Goal: Task Accomplishment & Management: Complete application form

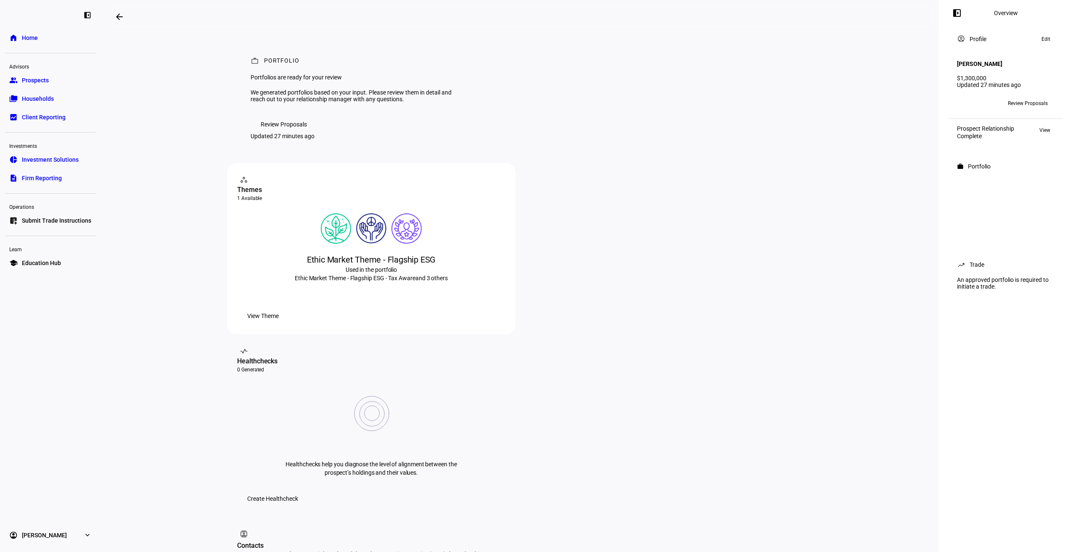
click at [261, 133] on span "Review Proposals" at bounding box center [284, 124] width 46 height 17
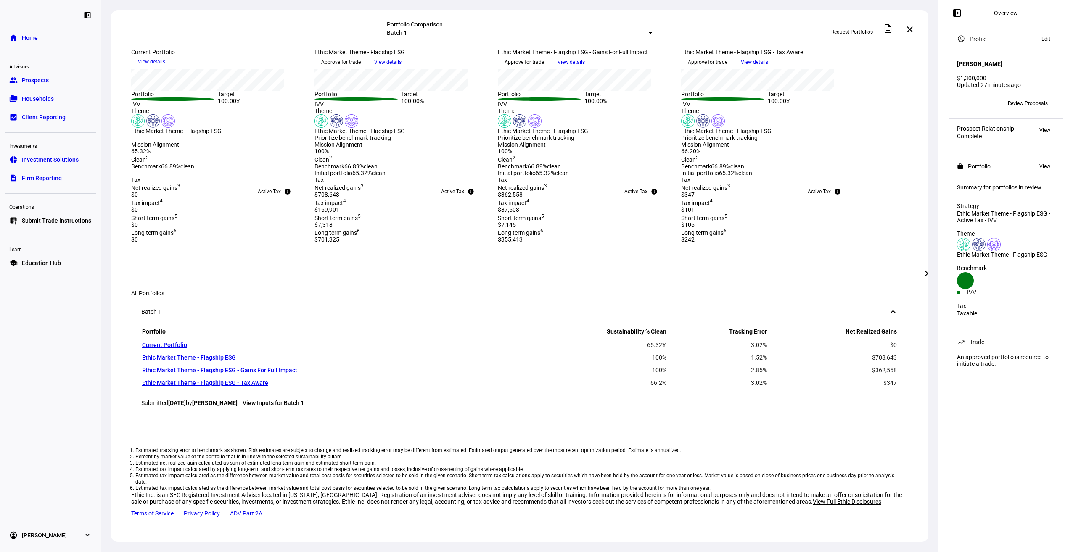
scroll to position [202, 0]
click at [33, 81] on span "Prospects" at bounding box center [35, 80] width 27 height 8
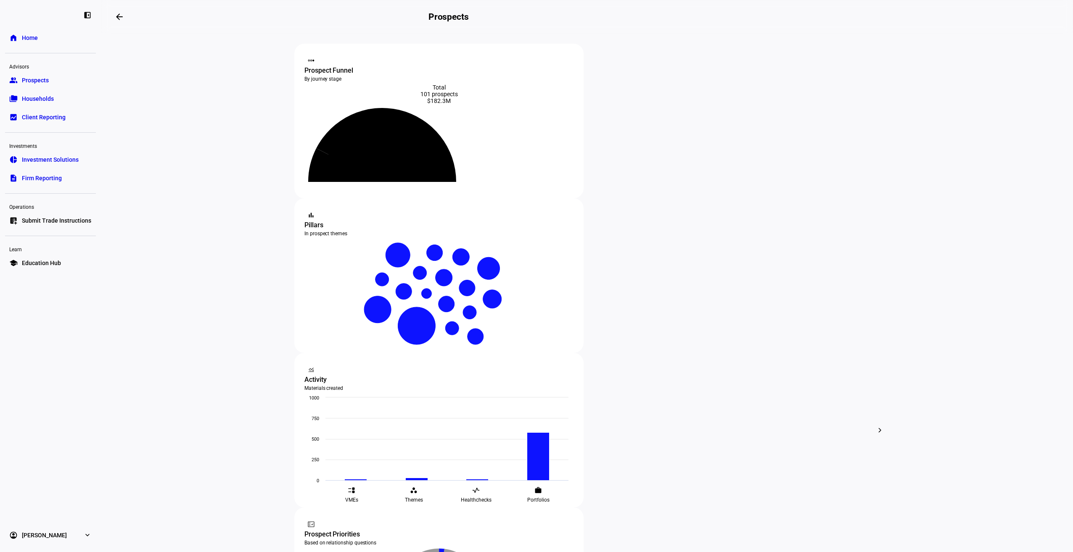
click at [32, 261] on span "Education Hub" at bounding box center [41, 263] width 39 height 8
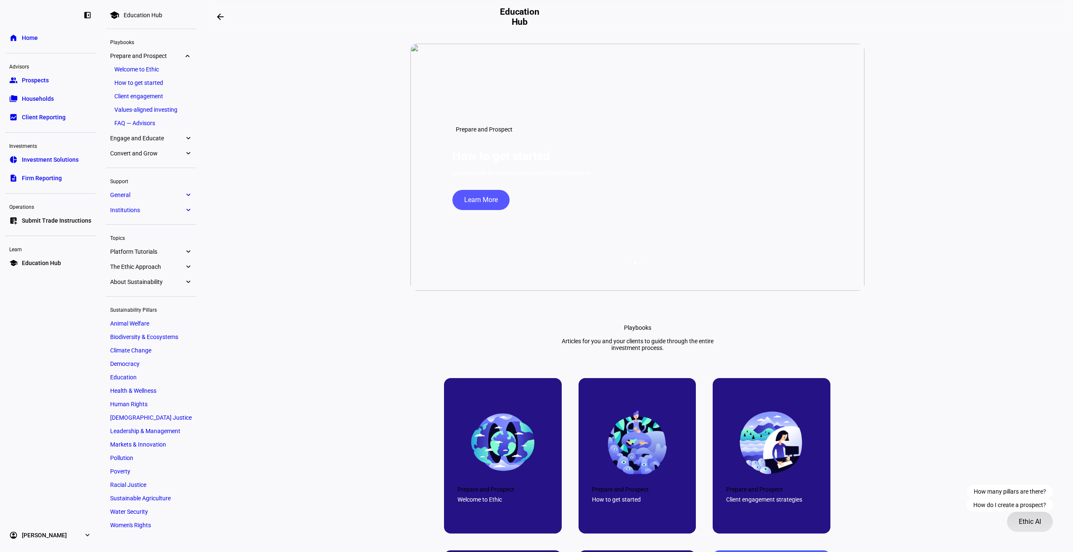
click at [1029, 521] on span "Ethic AI" at bounding box center [1029, 522] width 22 height 20
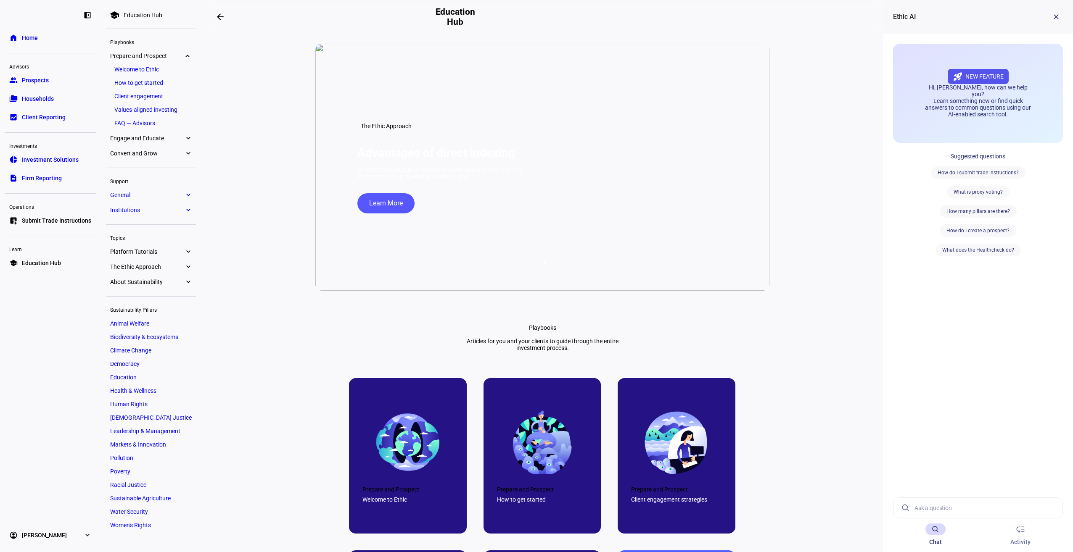
click at [942, 512] on input at bounding box center [984, 508] width 141 height 20
type input "h"
type input "we have a prospect with an existing portfolio who may be interested in customiz…"
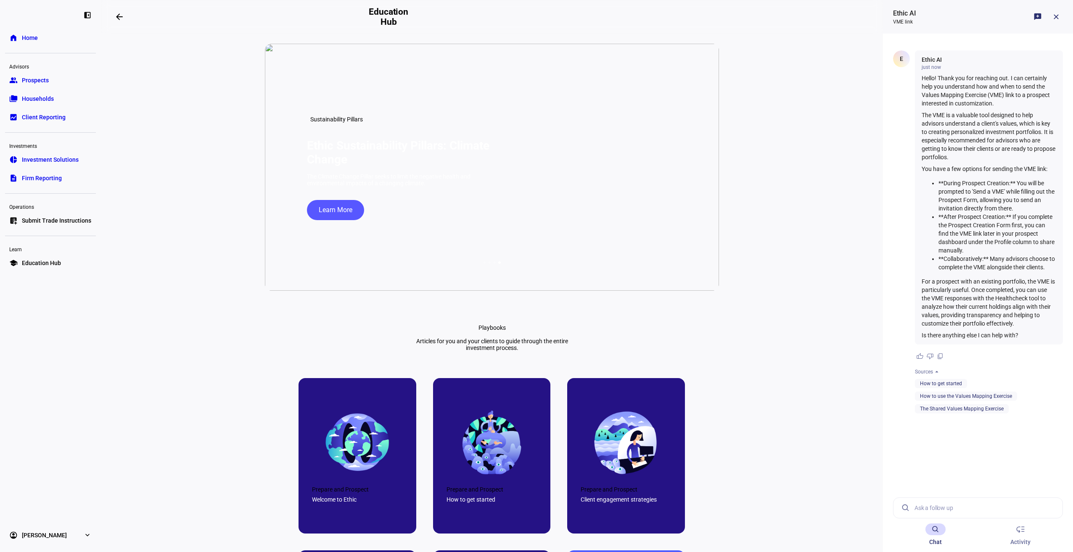
click at [41, 83] on span "Prospects" at bounding box center [35, 80] width 27 height 8
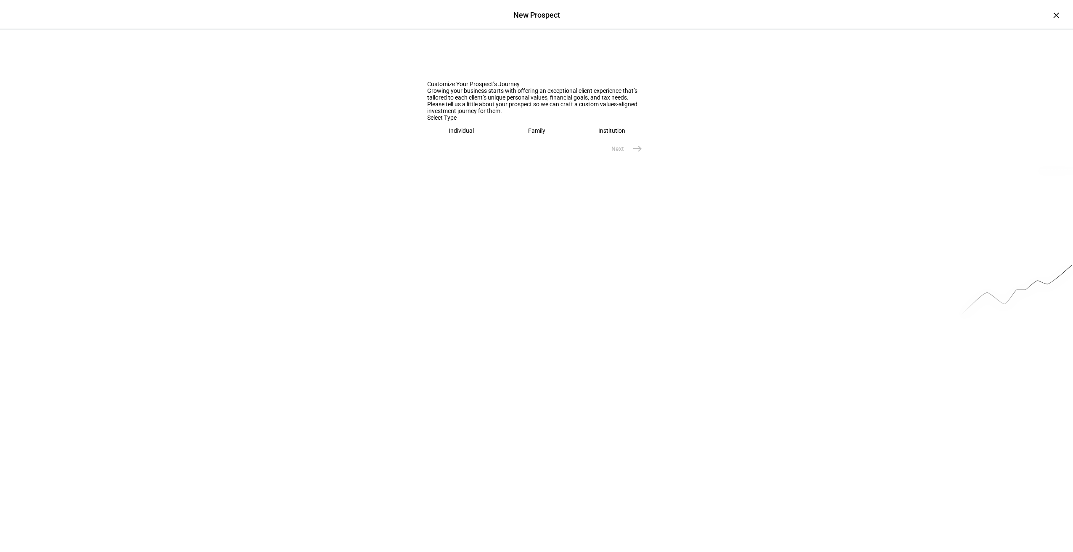
click at [530, 134] on div "Family" at bounding box center [536, 130] width 17 height 7
click at [503, 171] on div at bounding box center [536, 159] width 219 height 24
click at [499, 161] on input "text" at bounding box center [536, 157] width 219 height 7
type input "[PERSON_NAME] and [PERSON_NAME]"
click at [633, 199] on mat-icon "east" at bounding box center [637, 194] width 10 height 10
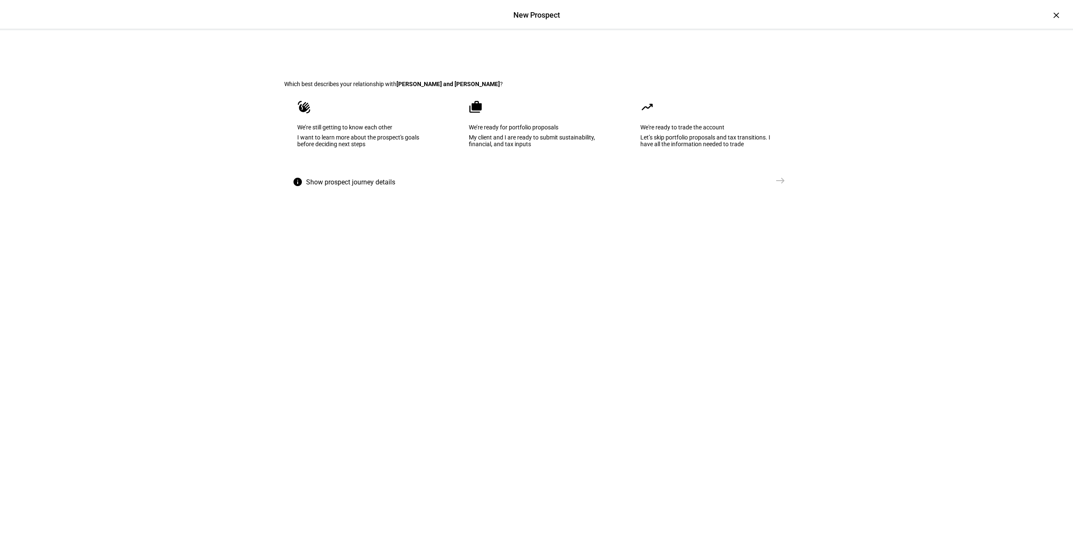
click at [543, 172] on eth-mega-radio-button "cases We’re ready for portfolio proposals My client and I are ready to submit s…" at bounding box center [536, 129] width 161 height 85
click at [773, 189] on span "east" at bounding box center [780, 180] width 17 height 17
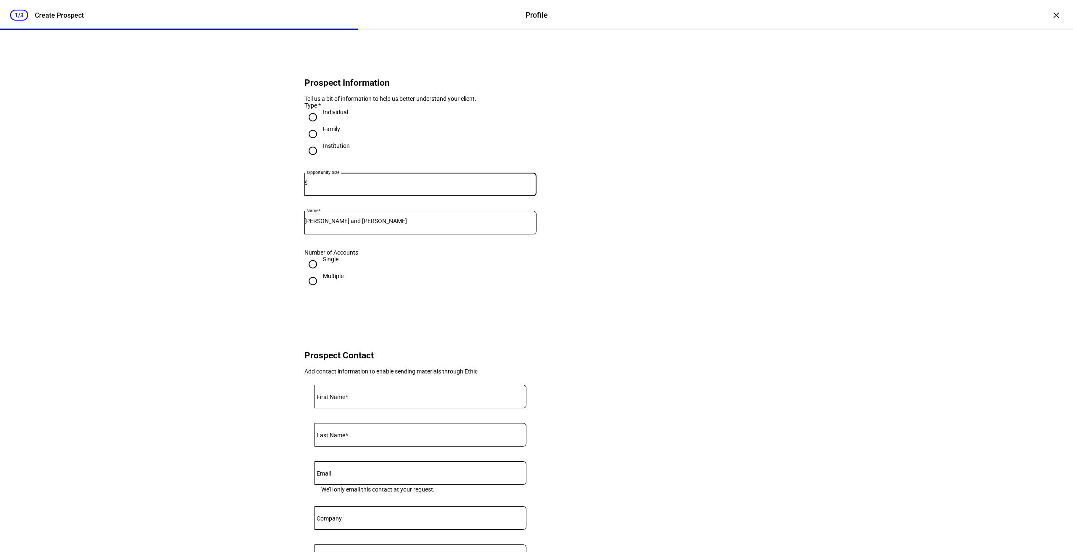
click at [403, 186] on input at bounding box center [422, 182] width 229 height 7
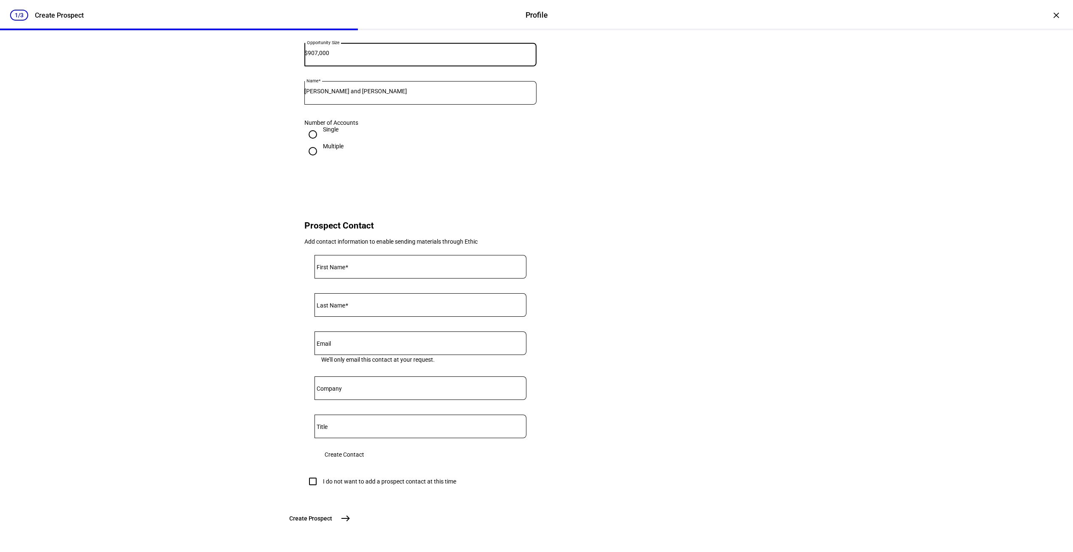
scroll to position [193, 0]
type input "907,000"
click at [333, 478] on div "I do not want to add a prospect contact at this time" at bounding box center [389, 481] width 133 height 7
click at [321, 473] on input "I do not want to add a prospect contact at this time" at bounding box center [312, 481] width 17 height 17
checkbox input "true"
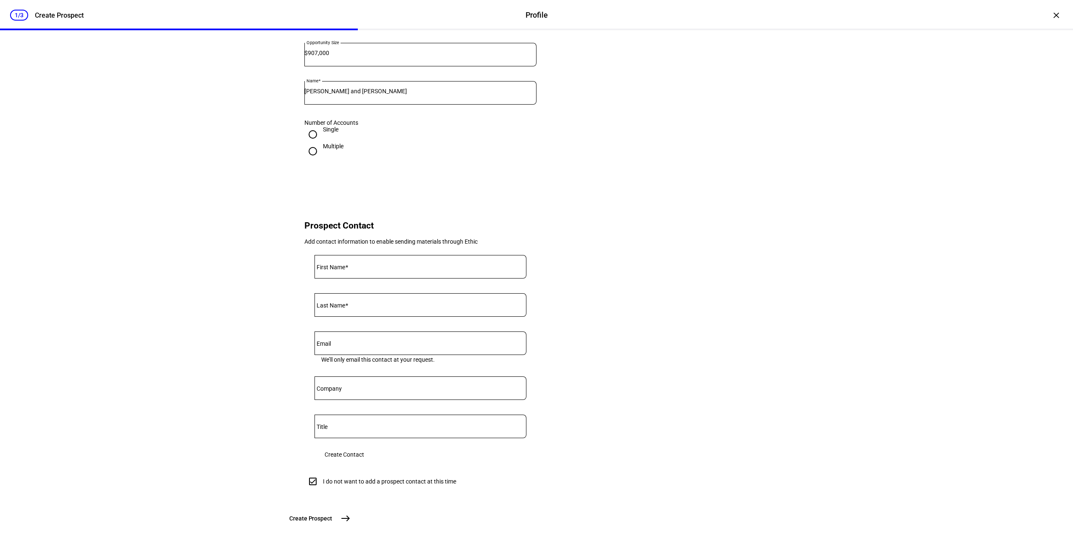
scroll to position [187, 0]
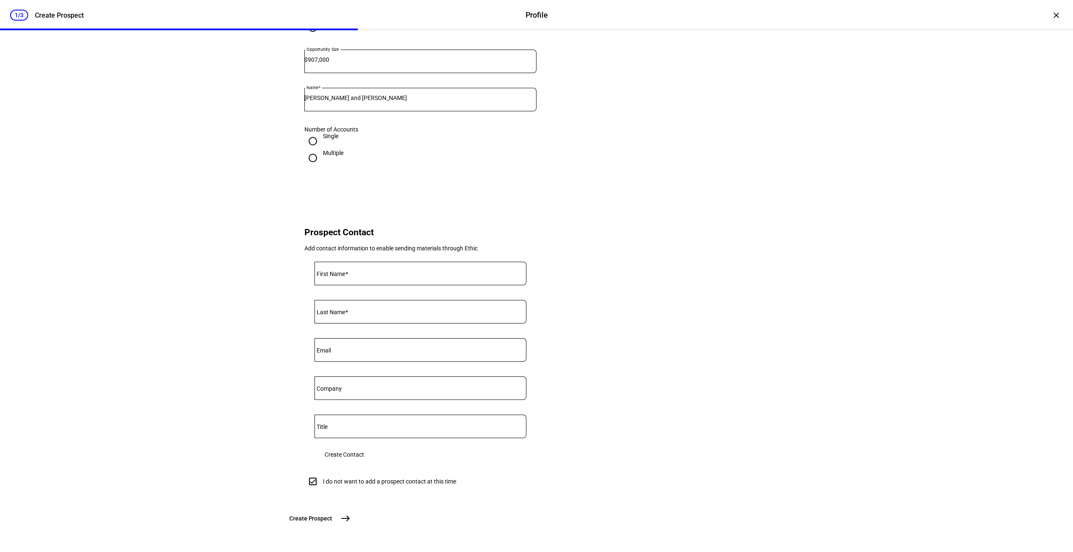
click at [350, 519] on mat-icon "east" at bounding box center [345, 519] width 10 height 10
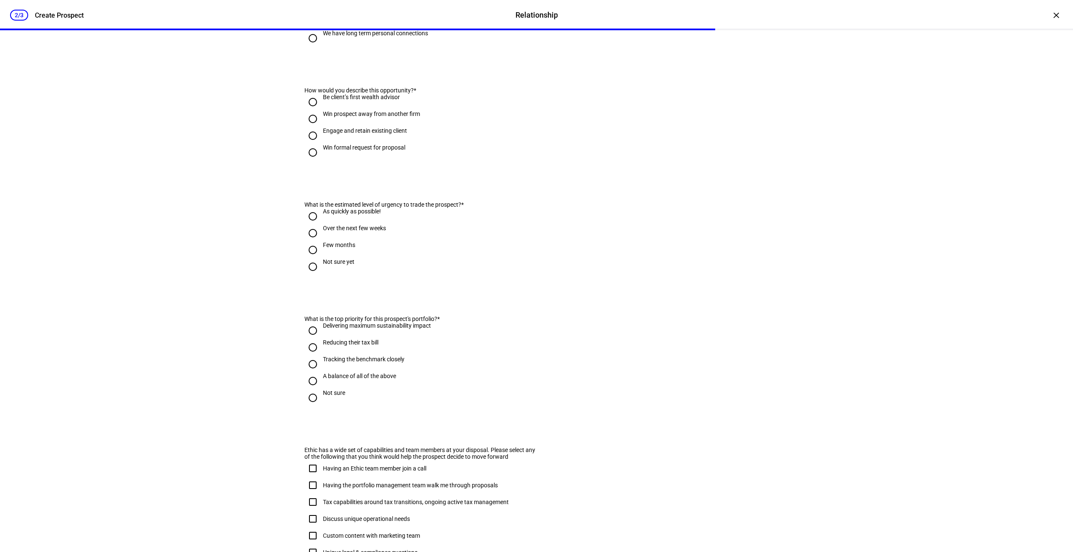
scroll to position [0, 0]
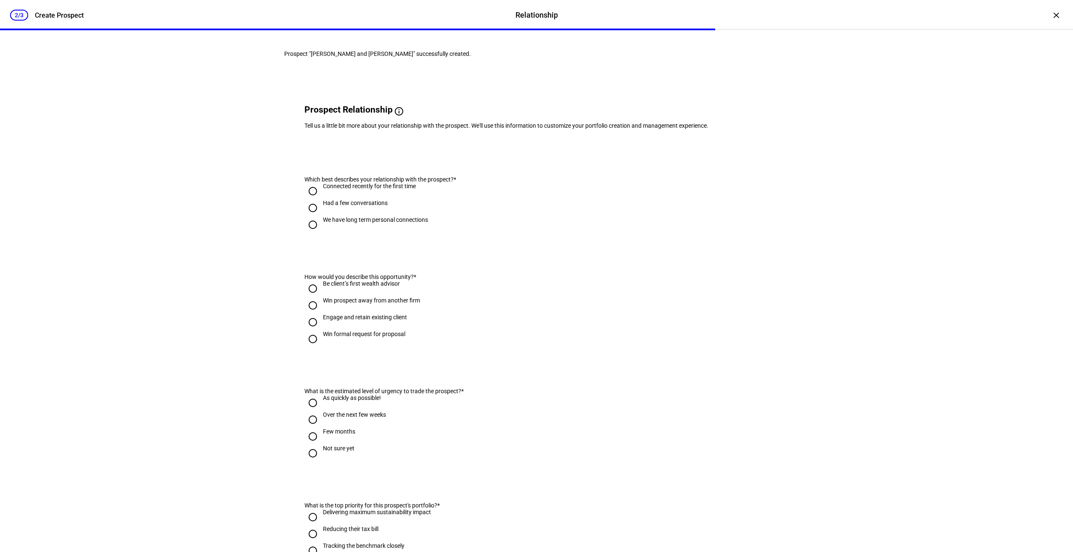
click at [369, 232] on div "We have long term personal connections" at bounding box center [375, 223] width 105 height 15
click at [321, 233] on input "We have long term personal connections" at bounding box center [312, 224] width 17 height 17
radio input "true"
click at [364, 321] on div "Engage and retain existing client" at bounding box center [365, 317] width 84 height 7
click at [321, 331] on input "Engage and retain existing client" at bounding box center [312, 322] width 17 height 17
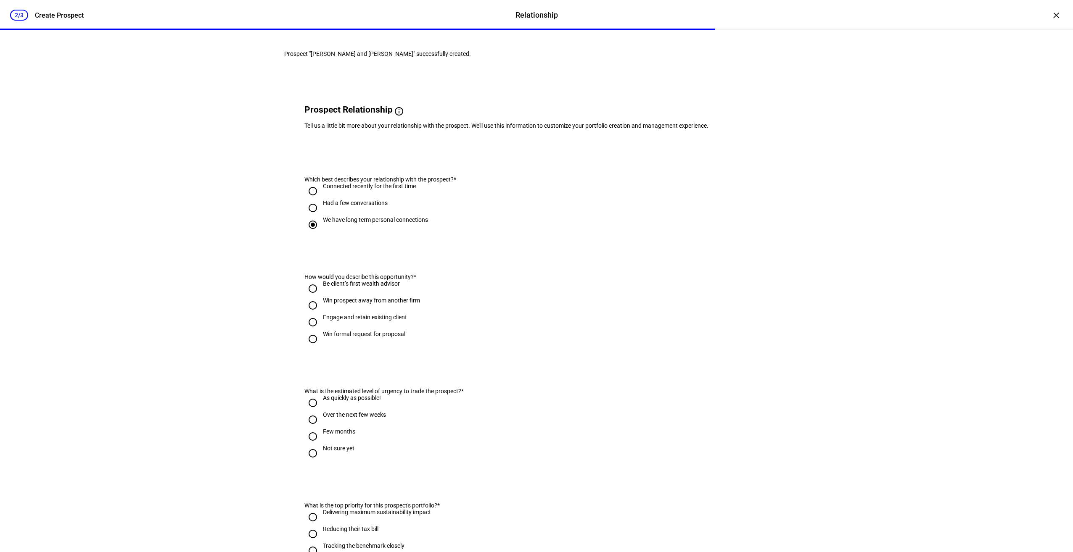
radio input "true"
click at [358, 401] on div "As quickly as possible!" at bounding box center [352, 398] width 58 height 7
click at [321, 411] on input "As quickly as possible!" at bounding box center [312, 403] width 17 height 17
radio input "true"
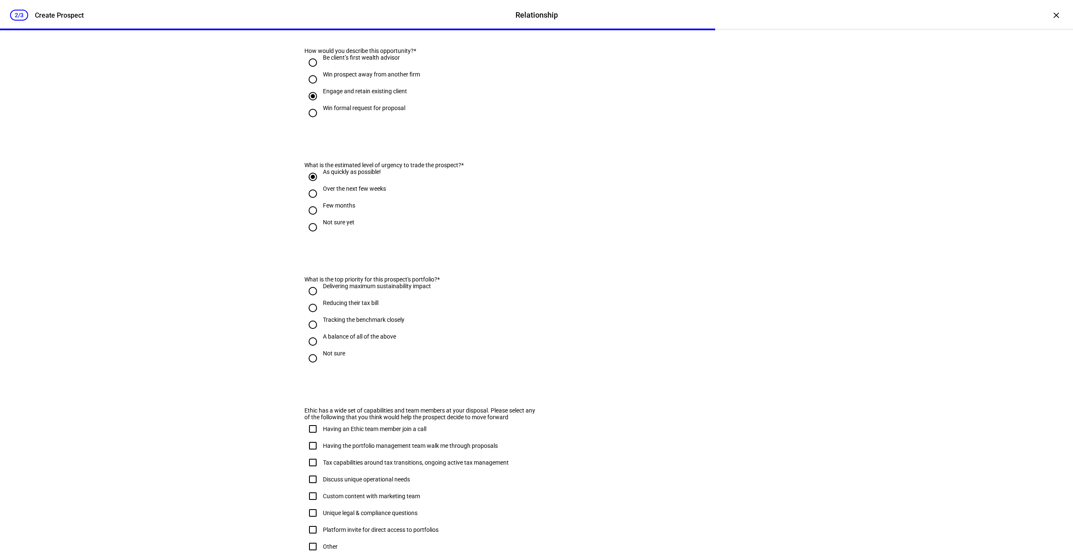
scroll to position [245, 0]
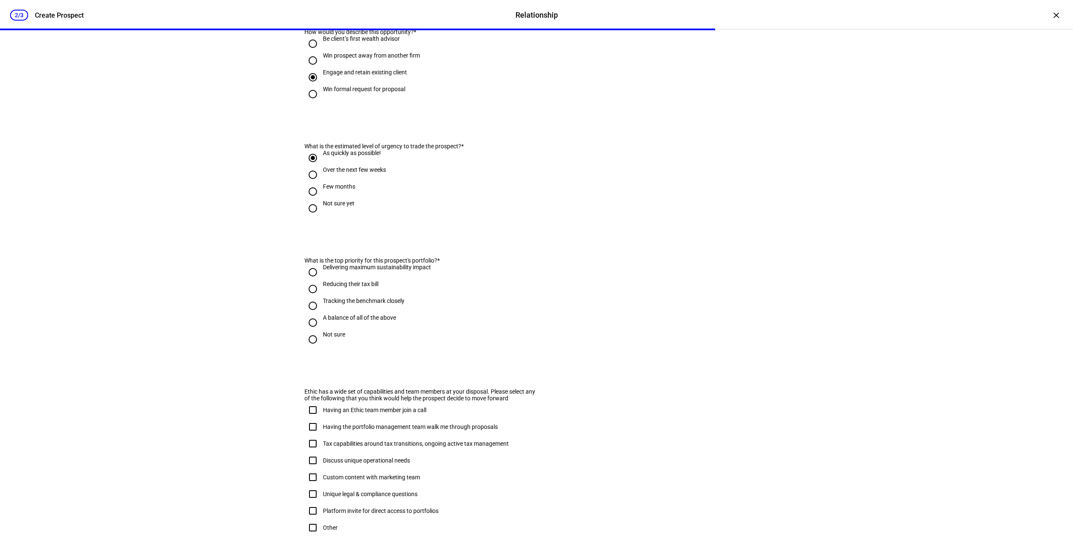
click at [353, 329] on div "A balance of all of the above" at bounding box center [359, 321] width 73 height 15
click at [321, 331] on input "A balance of all of the above" at bounding box center [312, 322] width 17 height 17
radio input "true"
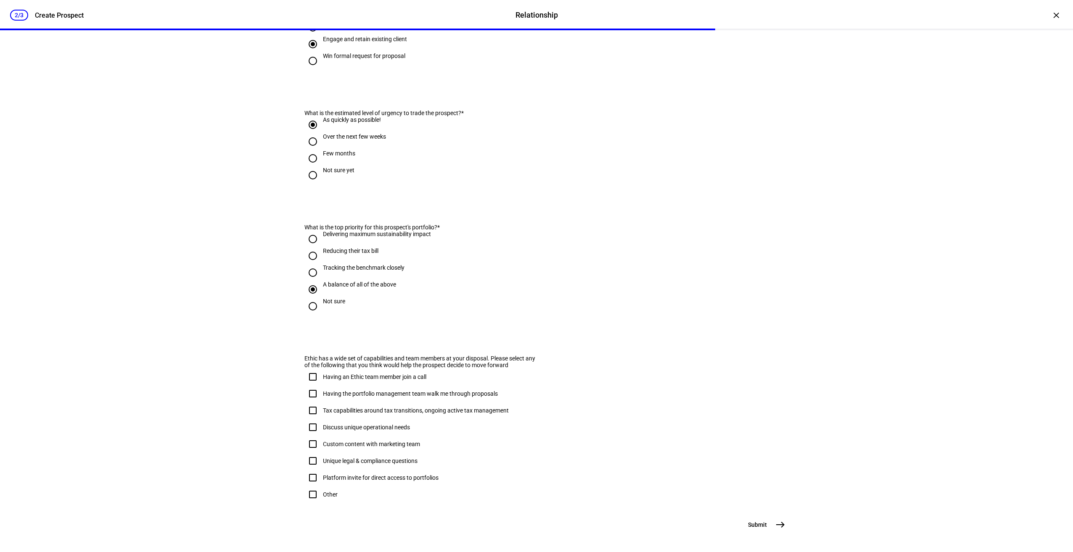
scroll to position [329, 0]
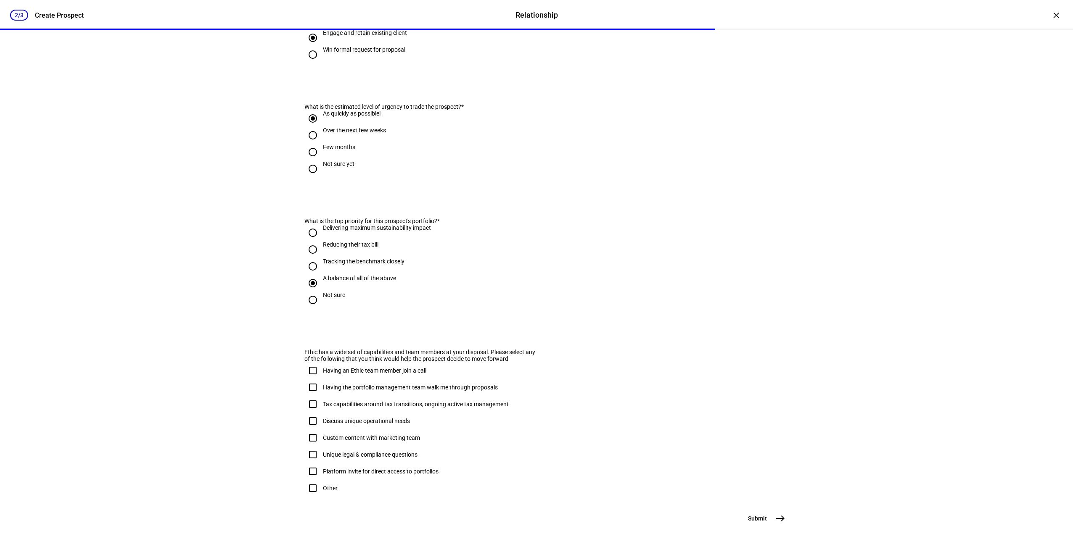
click at [781, 517] on mat-icon "east" at bounding box center [780, 519] width 10 height 10
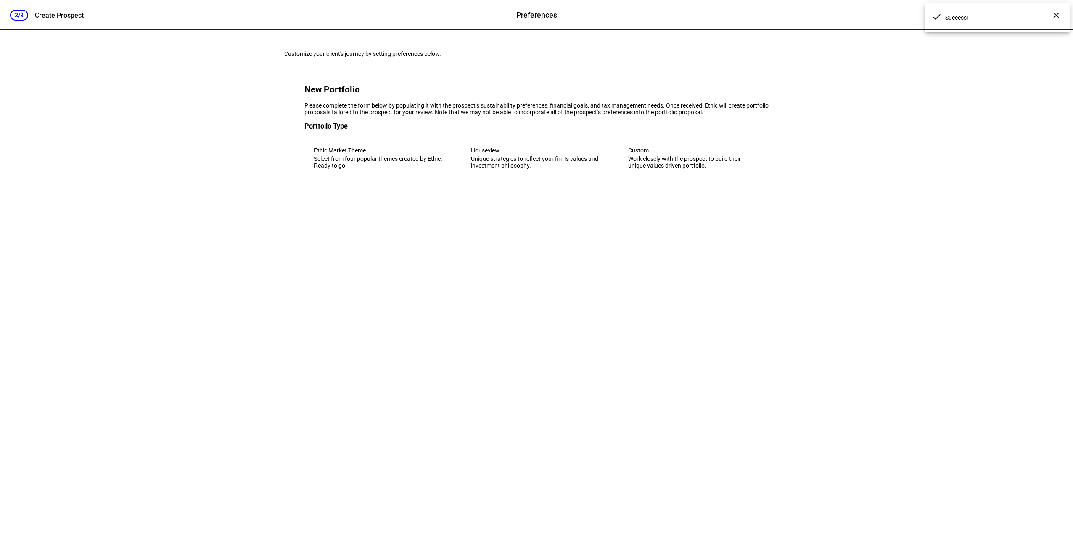
scroll to position [0, 0]
click at [661, 169] on div "Work closely with the prospect to build their unique values driven portfolio." at bounding box center [693, 161] width 131 height 13
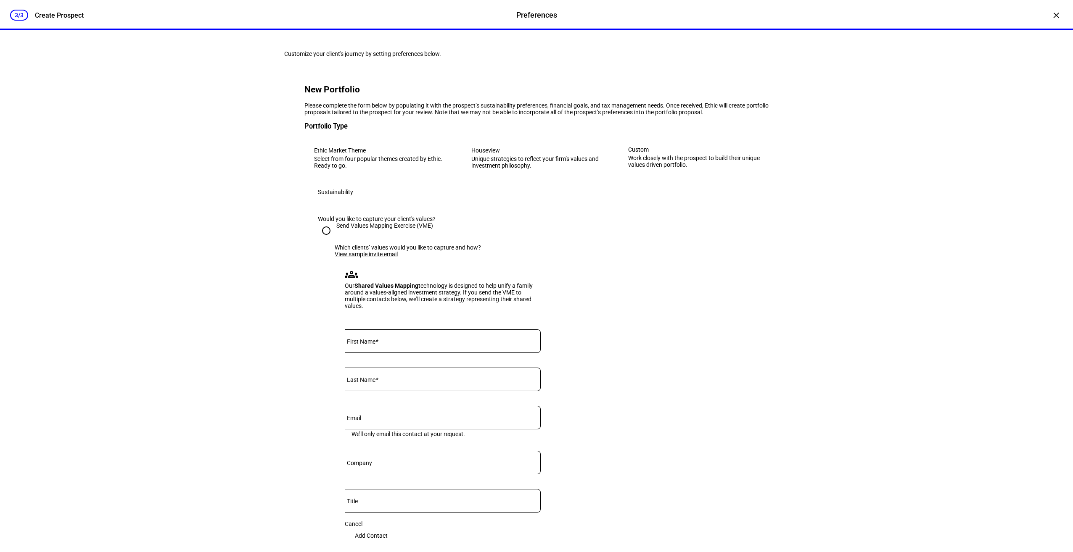
scroll to position [140, 0]
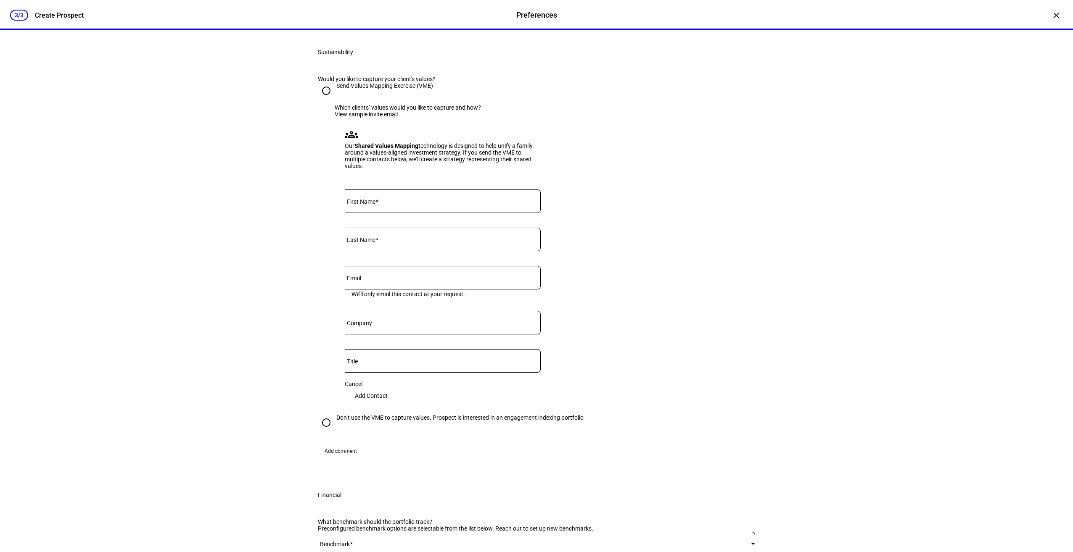
click at [369, 205] on mat-label "First Name" at bounding box center [361, 201] width 29 height 7
click at [369, 203] on input "First Name" at bounding box center [443, 199] width 196 height 7
type input "[PERSON_NAME]"
click at [358, 241] on input "German" at bounding box center [443, 238] width 196 height 7
type input "[PERSON_NAME]"
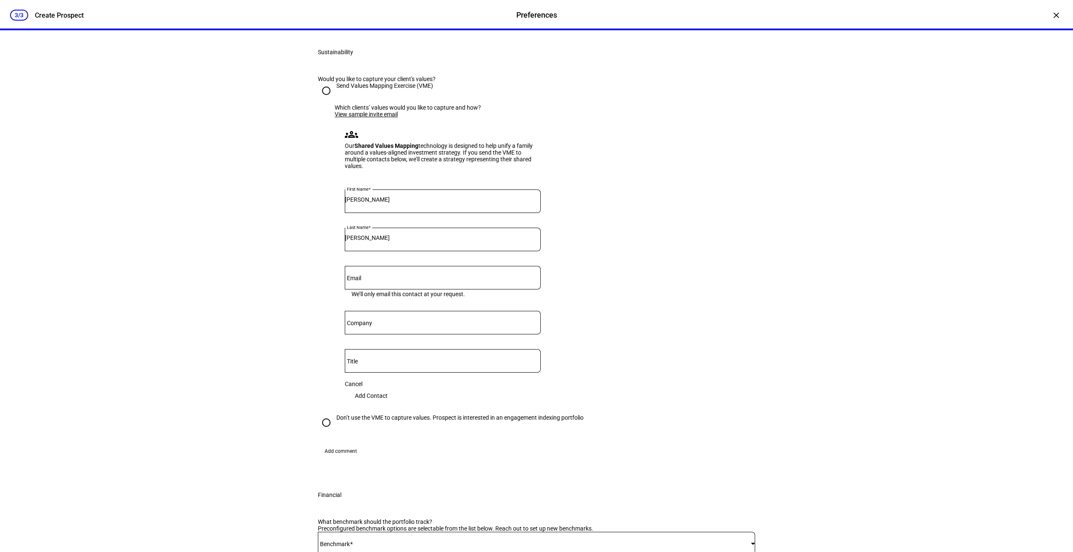
click at [387, 404] on span "Add Contact" at bounding box center [371, 395] width 33 height 17
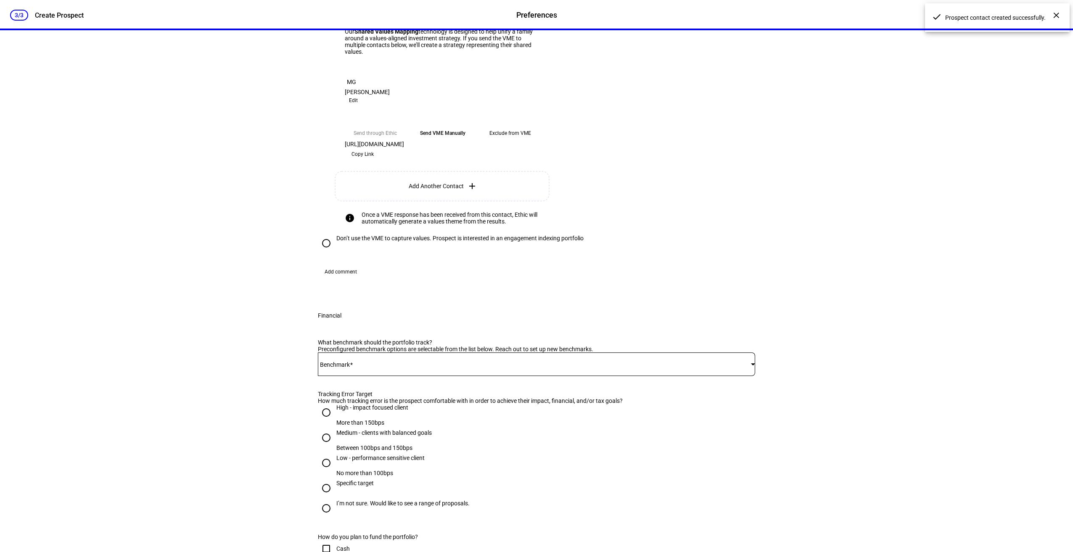
scroll to position [271, 0]
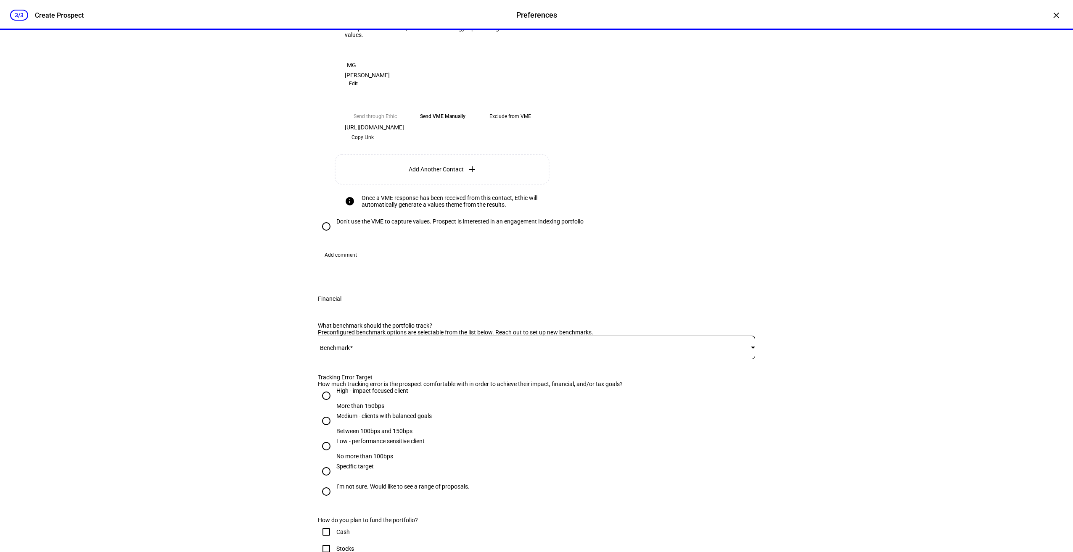
click at [422, 173] on span "Add Another Contact" at bounding box center [435, 169] width 55 height 7
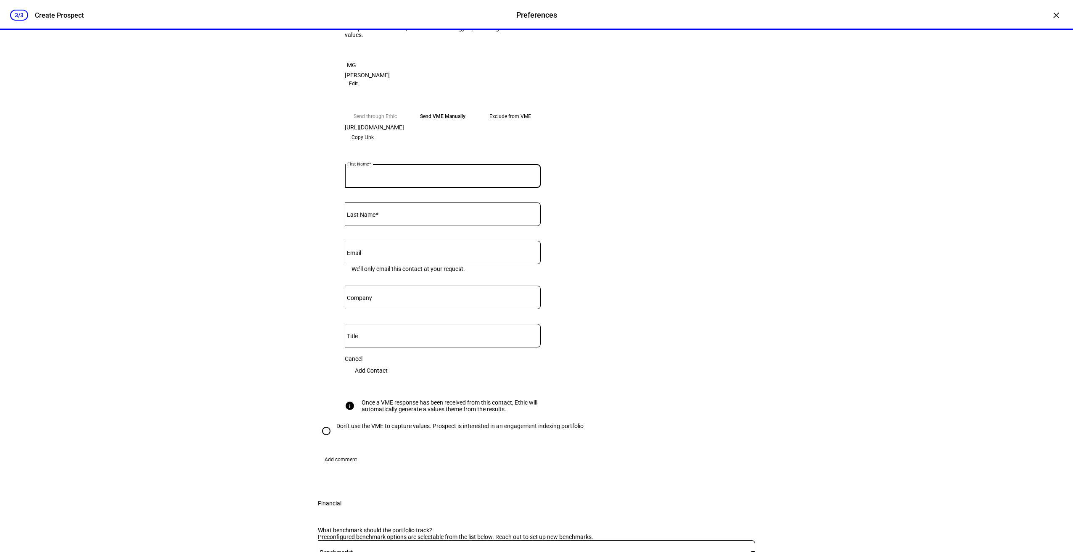
click at [412, 178] on input "First Name" at bounding box center [443, 174] width 196 height 7
type input "[PERSON_NAME]"
click at [660, 286] on div "Which clients’ values would you like to capture and how? View sample invite ema…" at bounding box center [545, 198] width 420 height 450
click at [387, 379] on span "Add Contact" at bounding box center [371, 370] width 33 height 17
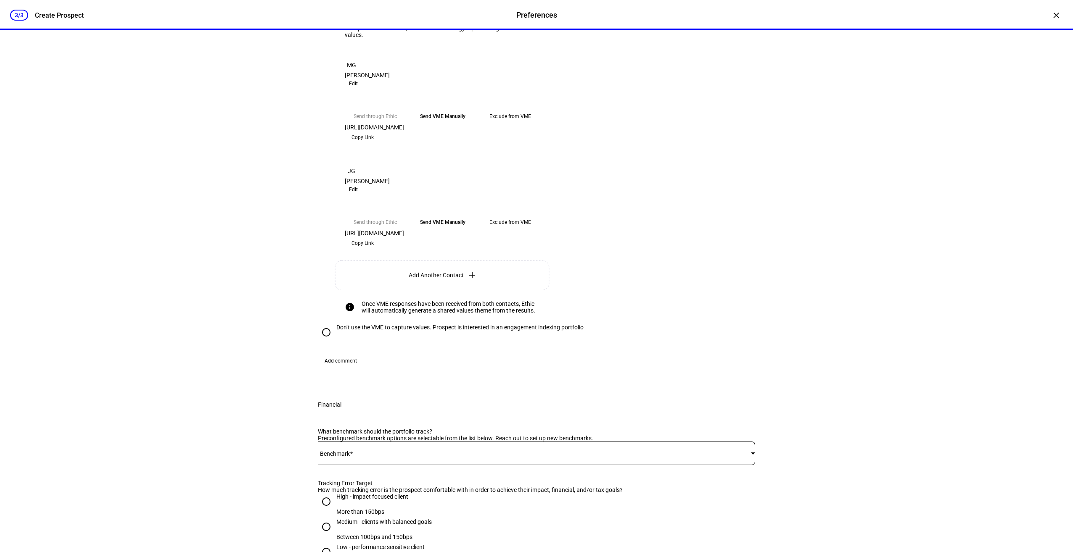
click at [374, 144] on span "Copy Link" at bounding box center [362, 137] width 22 height 13
click at [374, 250] on span "Copy Link" at bounding box center [362, 243] width 22 height 13
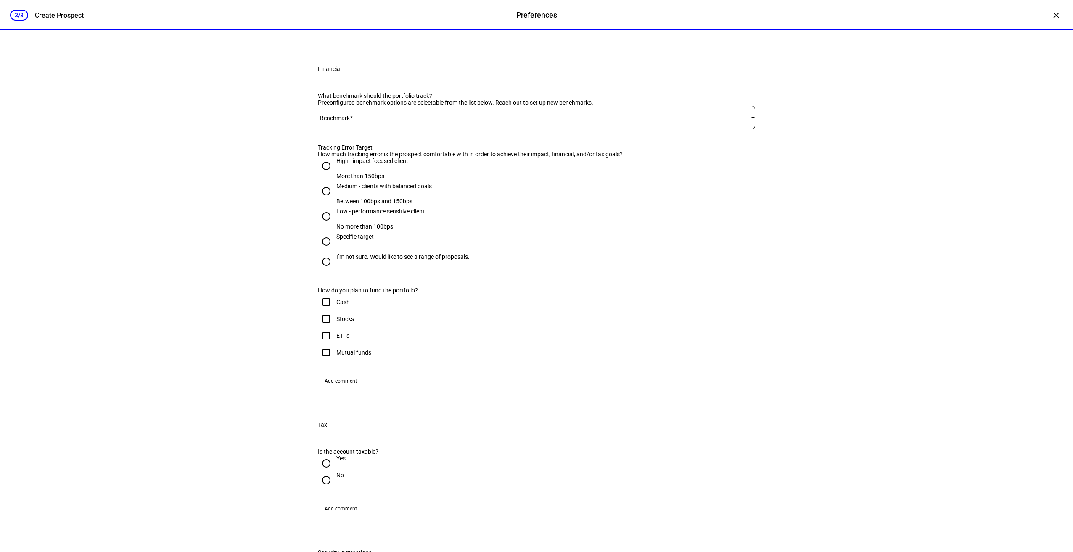
scroll to position [704, 0]
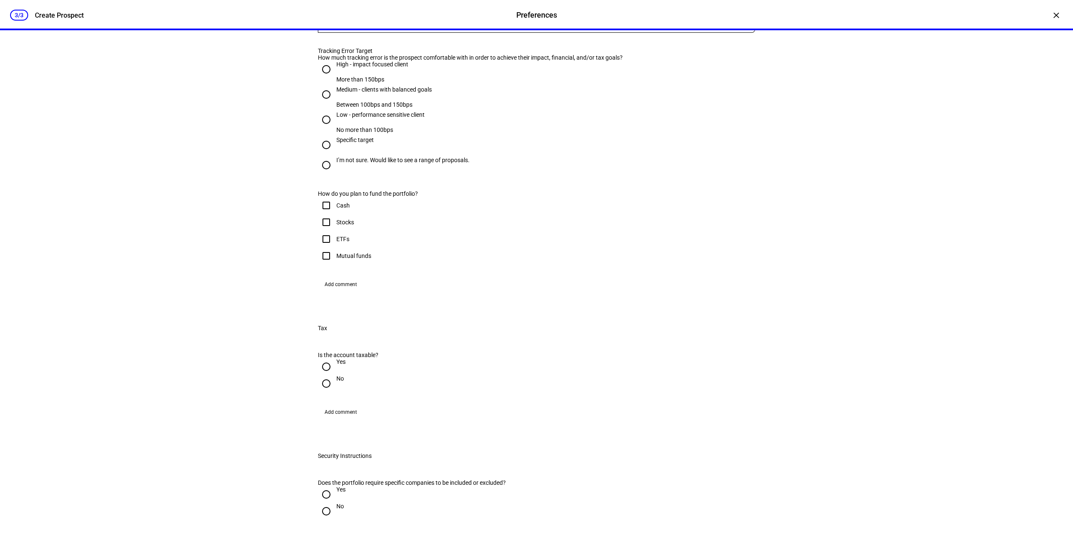
click at [428, 24] on span at bounding box center [534, 21] width 433 height 7
click at [419, 227] on mat-option "iShares CORE S&P 500 ETF - IVV" at bounding box center [533, 233] width 435 height 20
click at [377, 68] on div "High - impact focused client" at bounding box center [372, 64] width 72 height 7
click at [335, 78] on input "High - impact focused client More than 150bps" at bounding box center [326, 69] width 17 height 17
radio input "true"
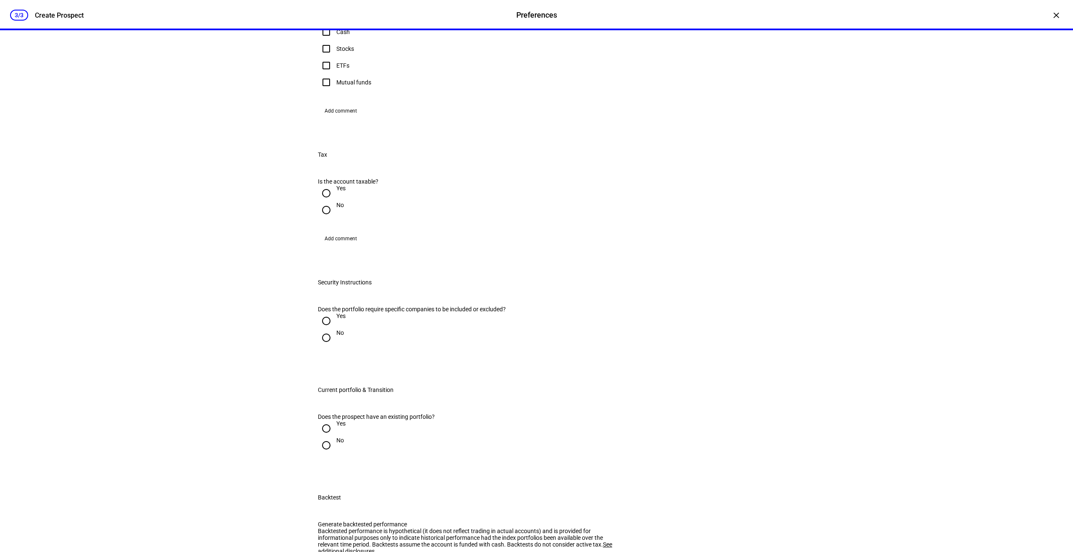
scroll to position [905, 0]
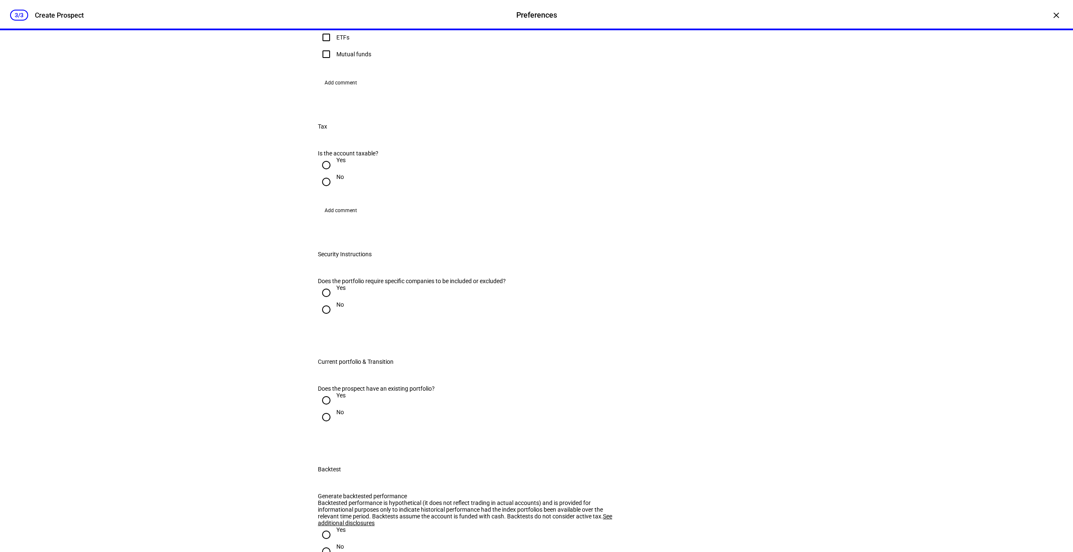
click at [339, 24] on div "Stocks" at bounding box center [345, 20] width 18 height 7
click at [335, 29] on input "Stocks" at bounding box center [326, 20] width 17 height 17
checkbox input "true"
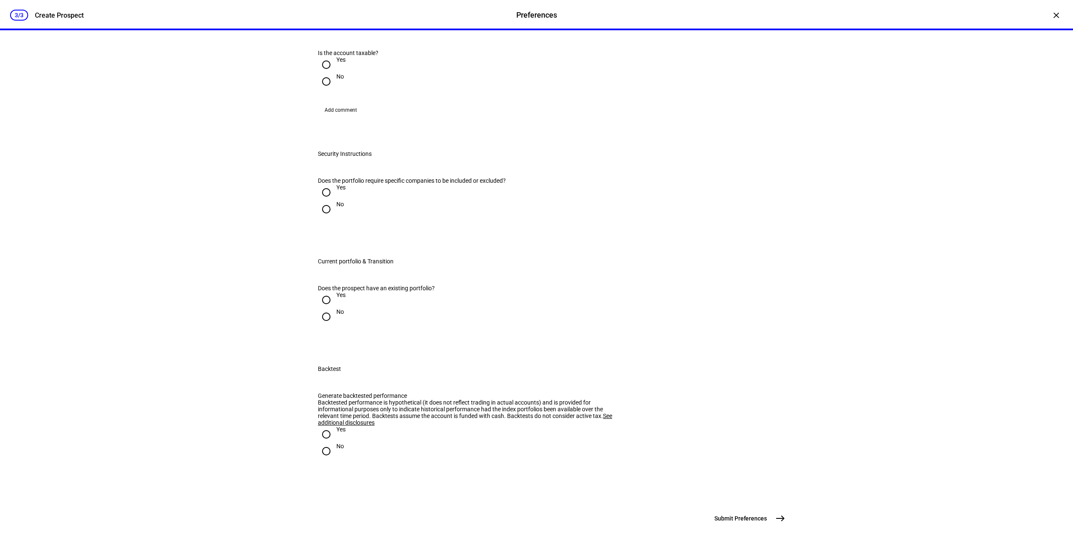
scroll to position [1104, 0]
click at [339, 63] on div "Yes" at bounding box center [340, 59] width 9 height 7
click at [335, 73] on input "Yes" at bounding box center [326, 64] width 17 height 17
radio input "true"
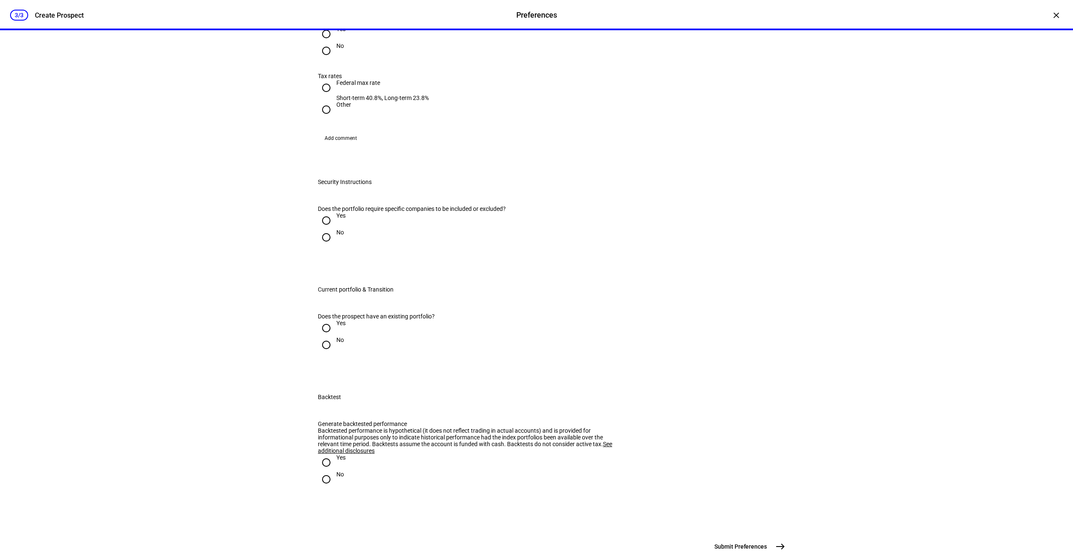
click at [336, 32] on div "Yes" at bounding box center [340, 29] width 9 height 7
click at [335, 42] on input "Yes" at bounding box center [326, 34] width 17 height 17
radio input "true"
click at [345, 86] on div "Federal max rate" at bounding box center [382, 82] width 92 height 7
click at [335, 96] on input "Federal max rate Short-term 40.8%, Long-term 23.8%" at bounding box center [326, 87] width 17 height 17
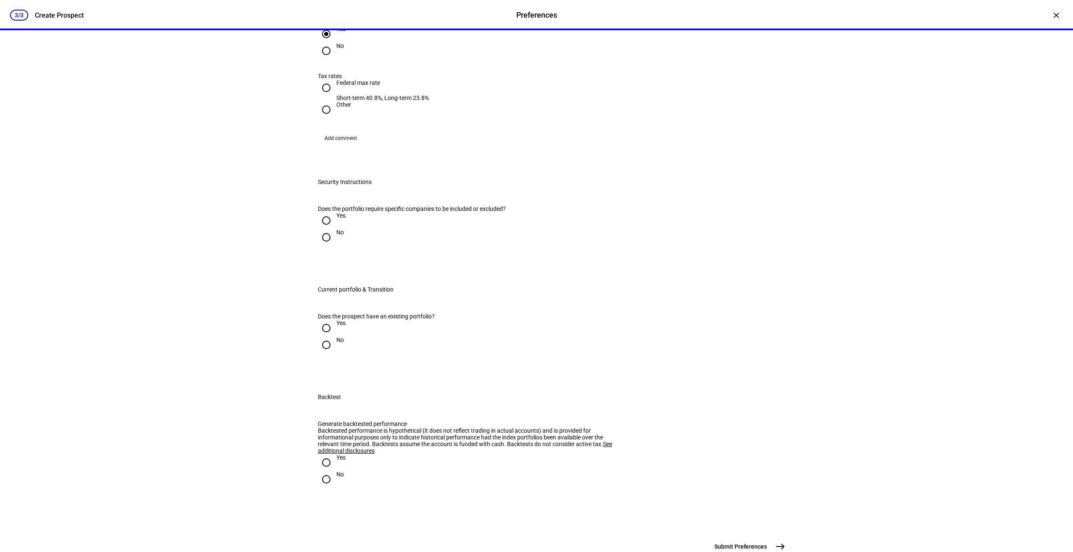
radio input "true"
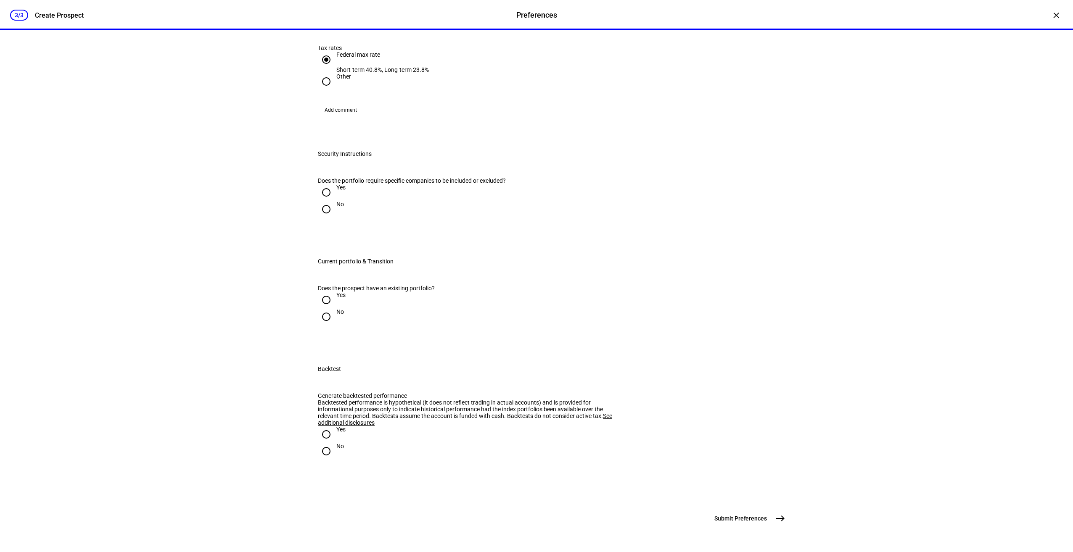
scroll to position [1389, 0]
click at [326, 218] on input "No" at bounding box center [326, 209] width 17 height 17
radio input "true"
click at [332, 310] on div at bounding box center [326, 300] width 20 height 20
radio input "true"
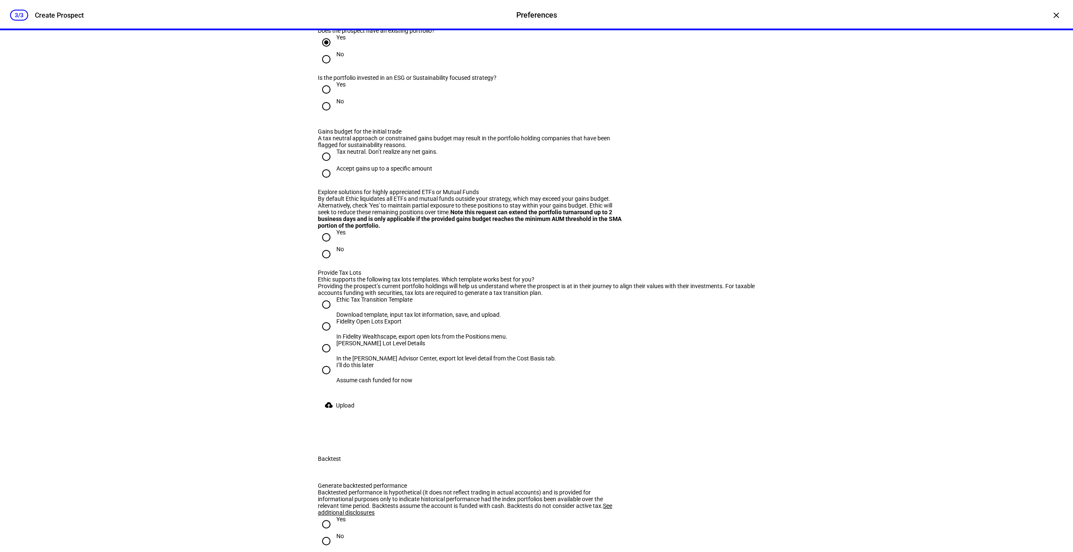
click at [332, 116] on div at bounding box center [326, 106] width 20 height 20
radio input "true"
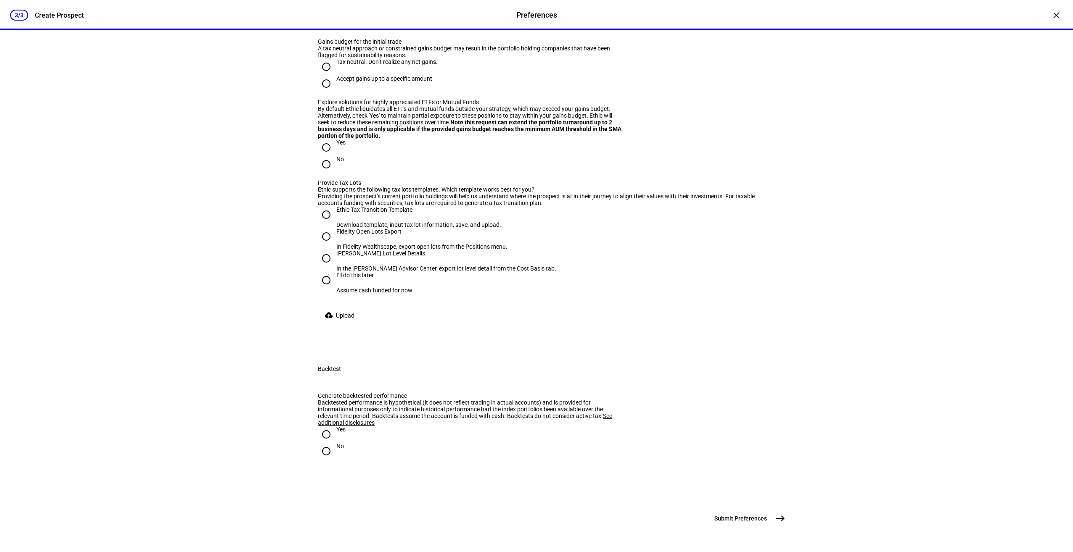
scroll to position [1619, 0]
click at [388, 65] on div "Tax neutral. Don’t realize any net gains." at bounding box center [386, 61] width 101 height 7
click at [335, 75] on input "Tax neutral. Don’t realize any net gains." at bounding box center [326, 66] width 17 height 17
radio input "true"
click at [339, 163] on div "No" at bounding box center [340, 159] width 8 height 7
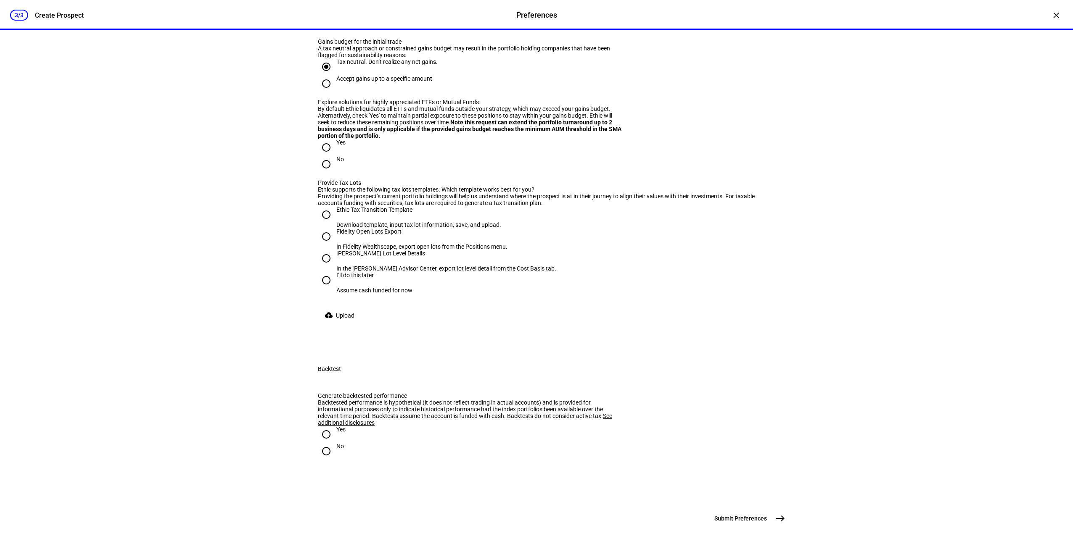
click at [335, 173] on input "No" at bounding box center [326, 164] width 17 height 17
radio input "true"
click at [364, 235] on div "Fidelity Open Lots Export" at bounding box center [421, 231] width 171 height 7
click at [335, 245] on input "Fidelity Open Lots Export In Fidelity Wealthscape, export open lots from the Po…" at bounding box center [326, 236] width 17 height 17
radio input "true"
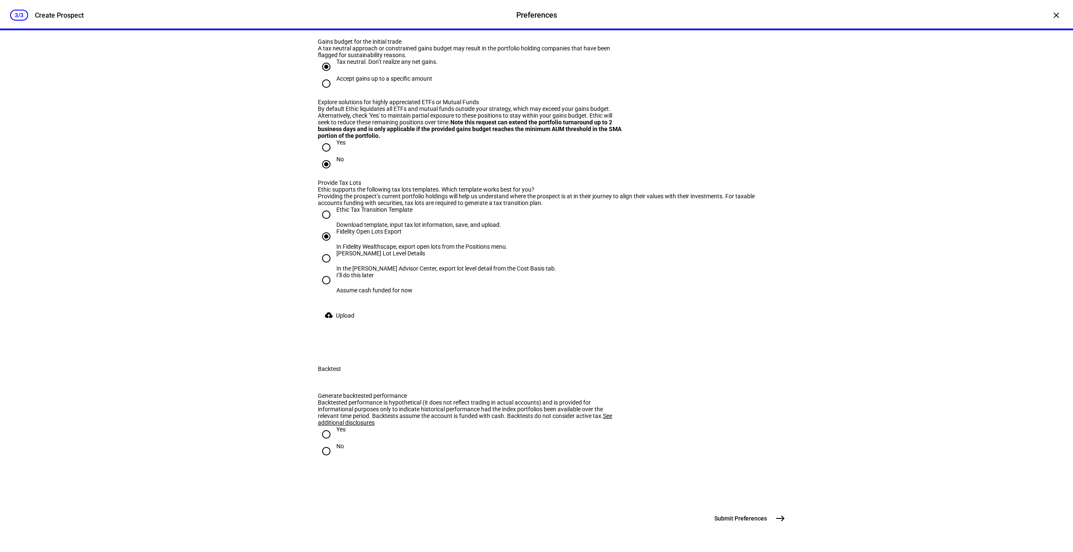
click at [343, 324] on span "Upload" at bounding box center [345, 315] width 18 height 17
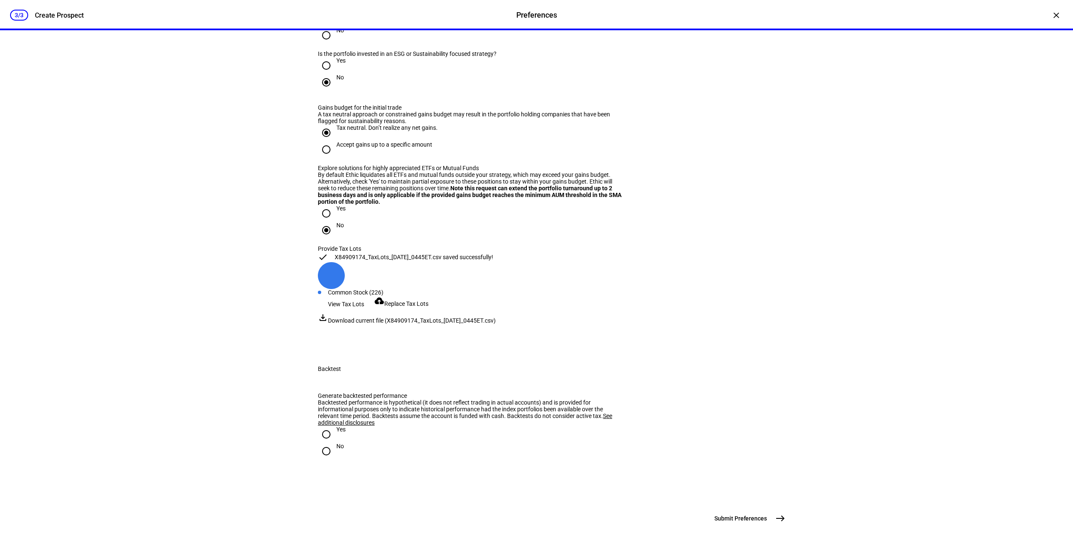
scroll to position [1803, 0]
click at [341, 443] on div "No" at bounding box center [536, 451] width 437 height 17
click at [336, 443] on div "No" at bounding box center [340, 446] width 8 height 7
click at [335, 443] on input "No" at bounding box center [326, 451] width 17 height 17
radio input "true"
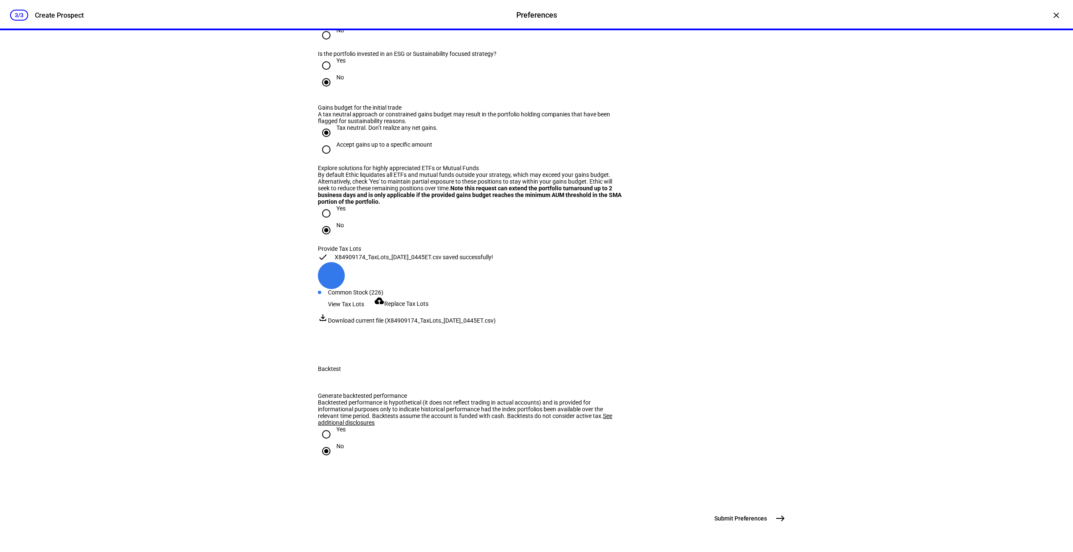
click at [767, 517] on button "Submit Preferences east" at bounding box center [748, 518] width 79 height 17
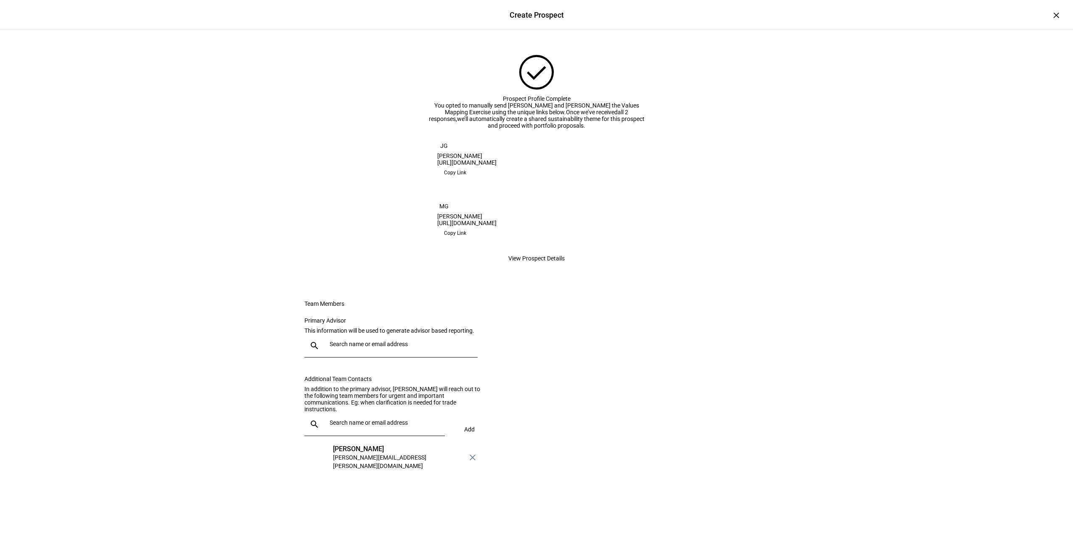
scroll to position [88, 0]
click at [340, 358] on div at bounding box center [398, 346] width 145 height 24
type input "[PERSON_NAME]"
click at [348, 395] on div "[PERSON_NAME]" at bounding box center [402, 397] width 140 height 8
click at [370, 348] on input "text" at bounding box center [401, 344] width 145 height 7
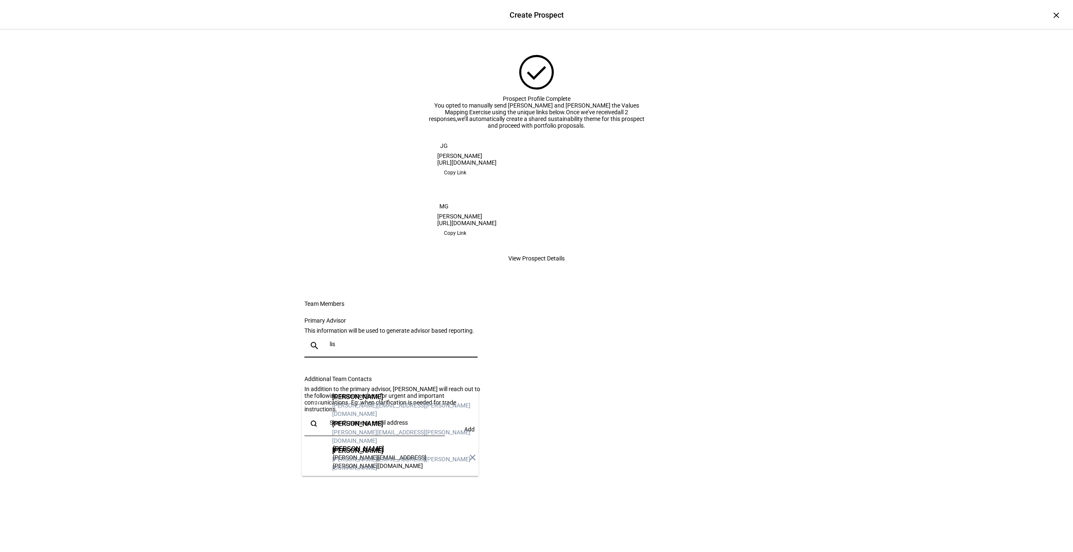
type input "lis"
click at [365, 425] on div "[PERSON_NAME]" at bounding box center [402, 424] width 140 height 8
click at [519, 267] on span "View Prospect Details" at bounding box center [536, 258] width 56 height 17
